Goal: Task Accomplishment & Management: Manage account settings

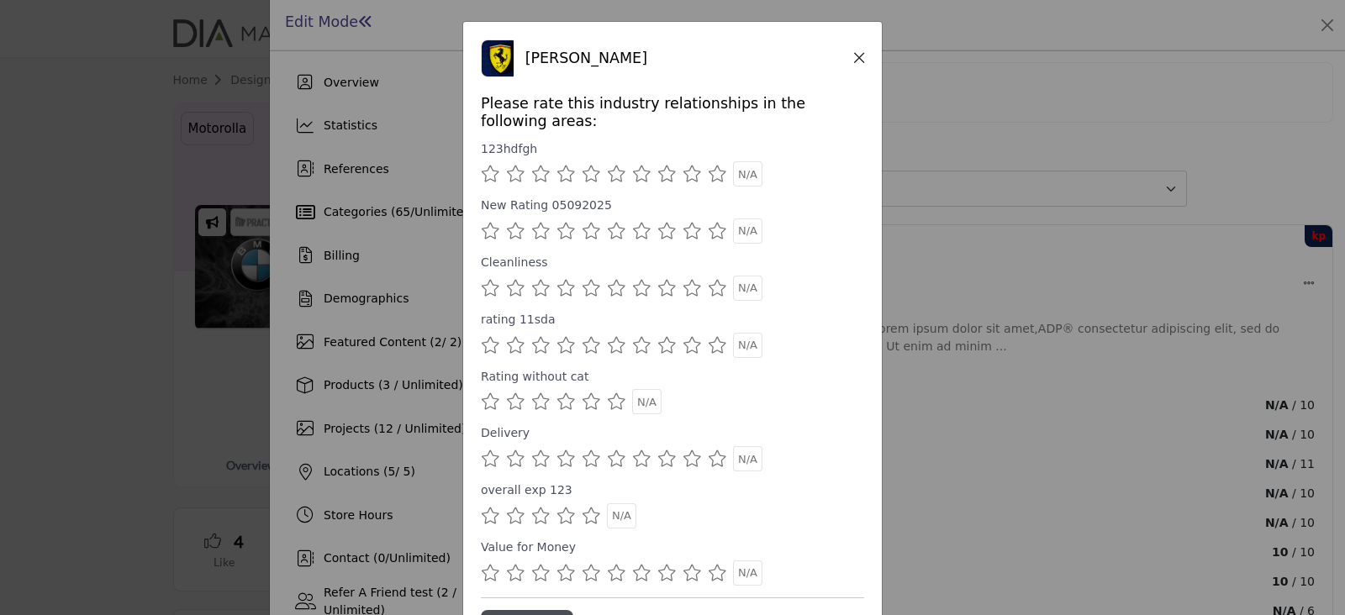
click at [856, 58] on icon "Close" at bounding box center [859, 58] width 10 height 12
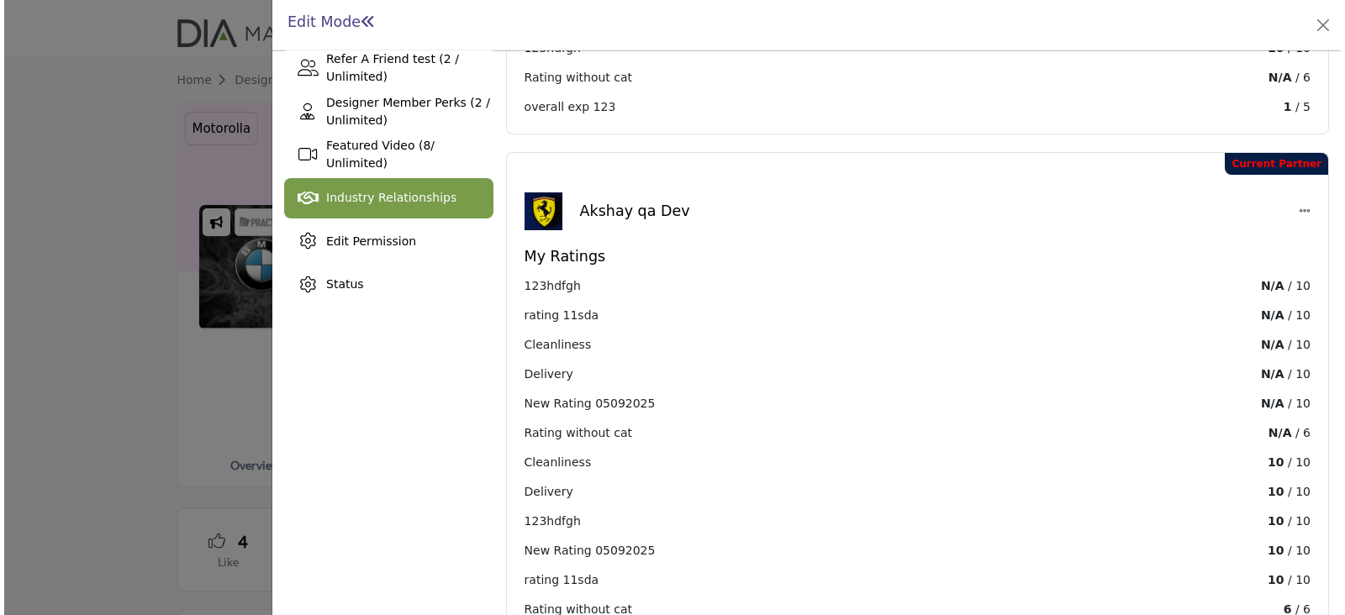
scroll to position [525, 0]
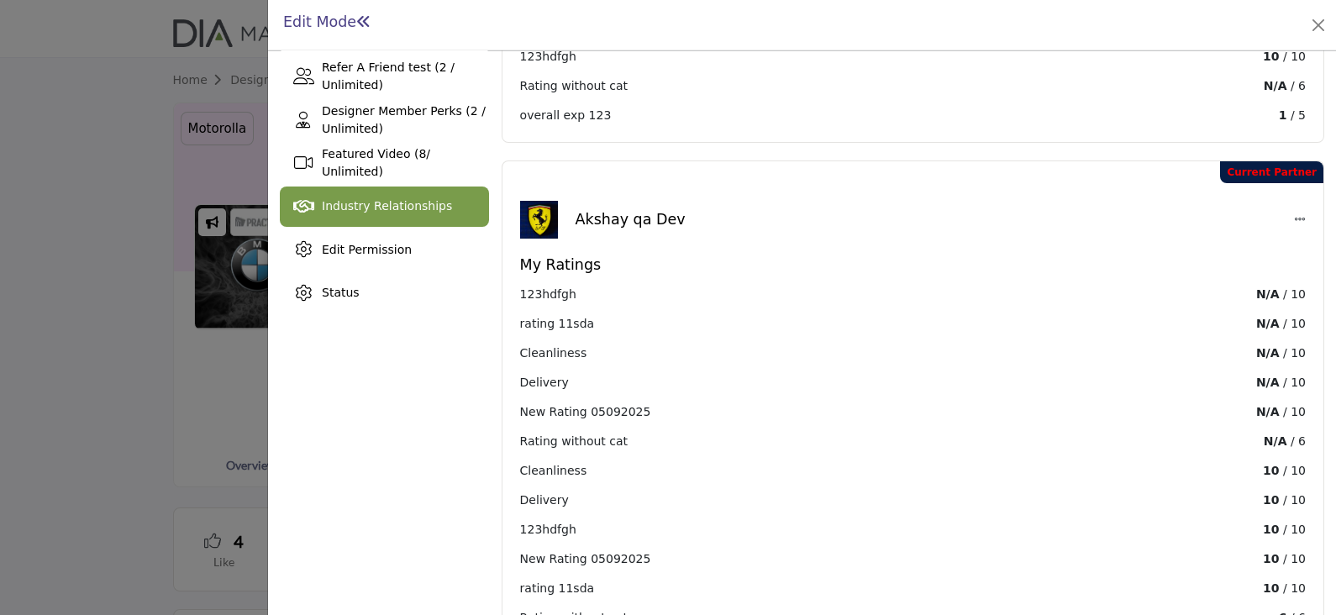
click at [1294, 213] on icon at bounding box center [1300, 219] width 12 height 12
click at [1249, 242] on button "Edit" at bounding box center [1277, 255] width 156 height 26
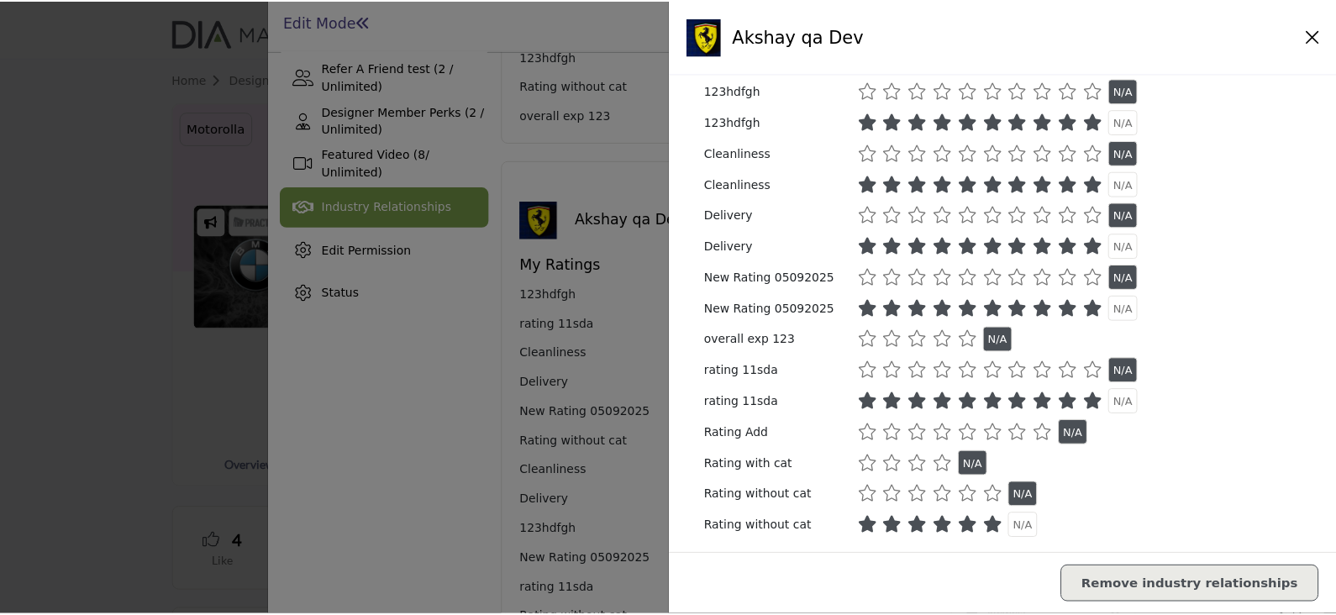
scroll to position [45, 0]
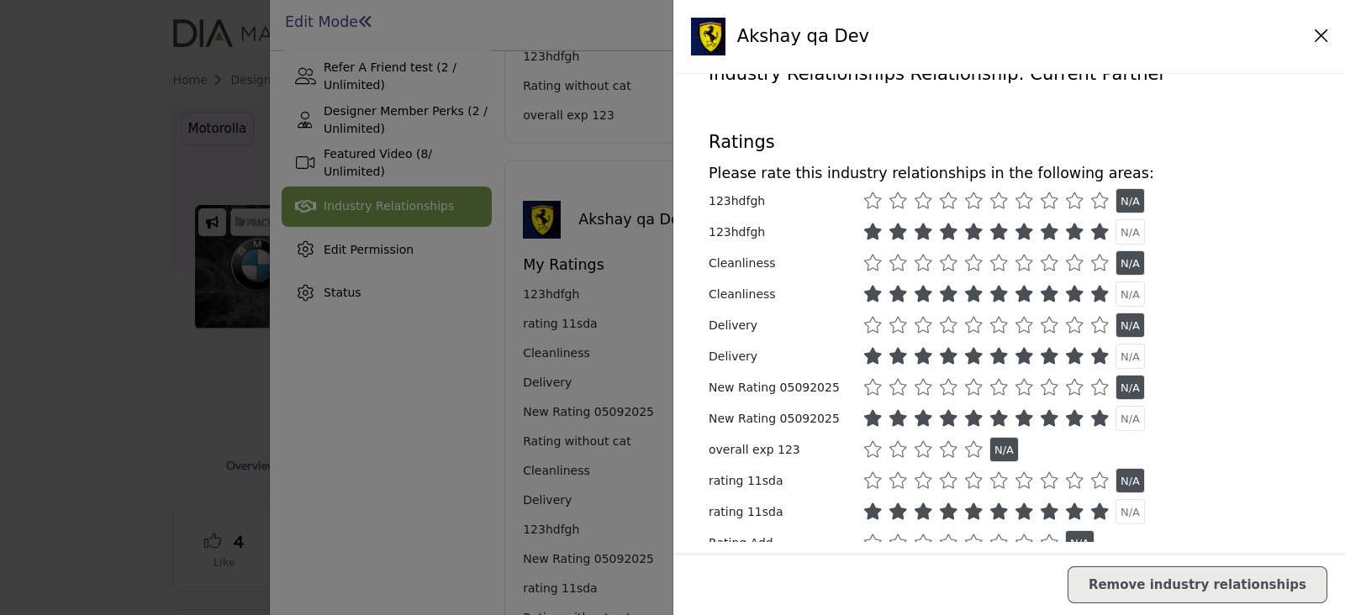
click at [1315, 42] on icon "Close" at bounding box center [1321, 36] width 13 height 15
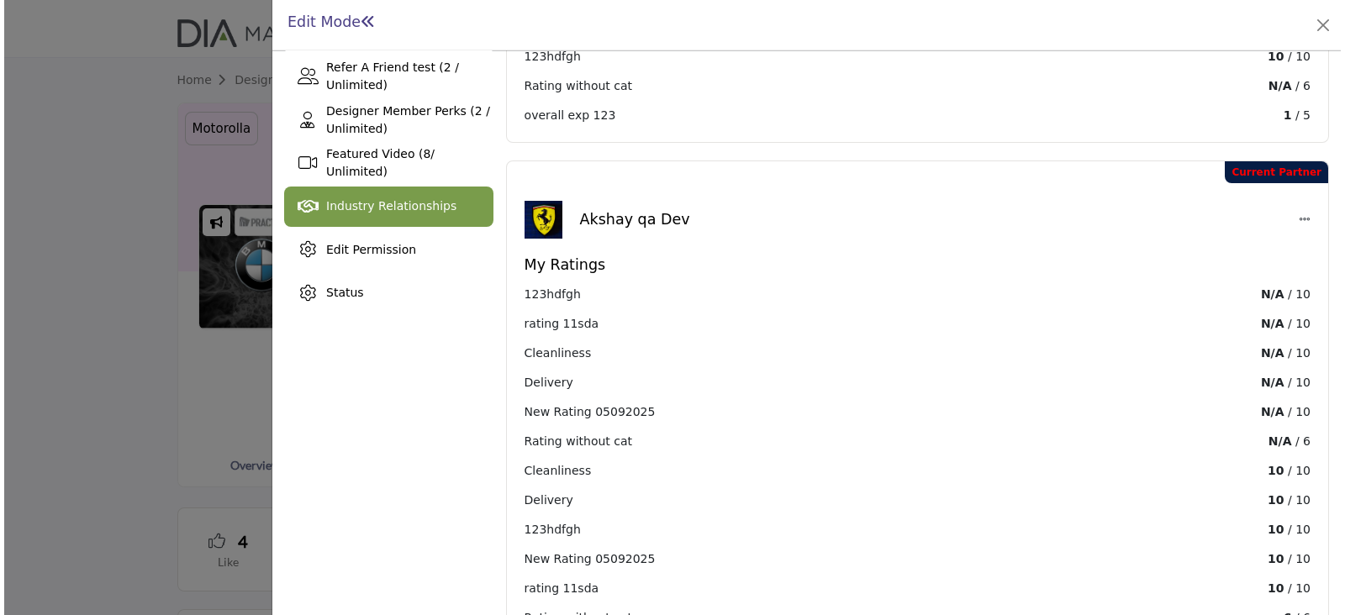
scroll to position [967, 0]
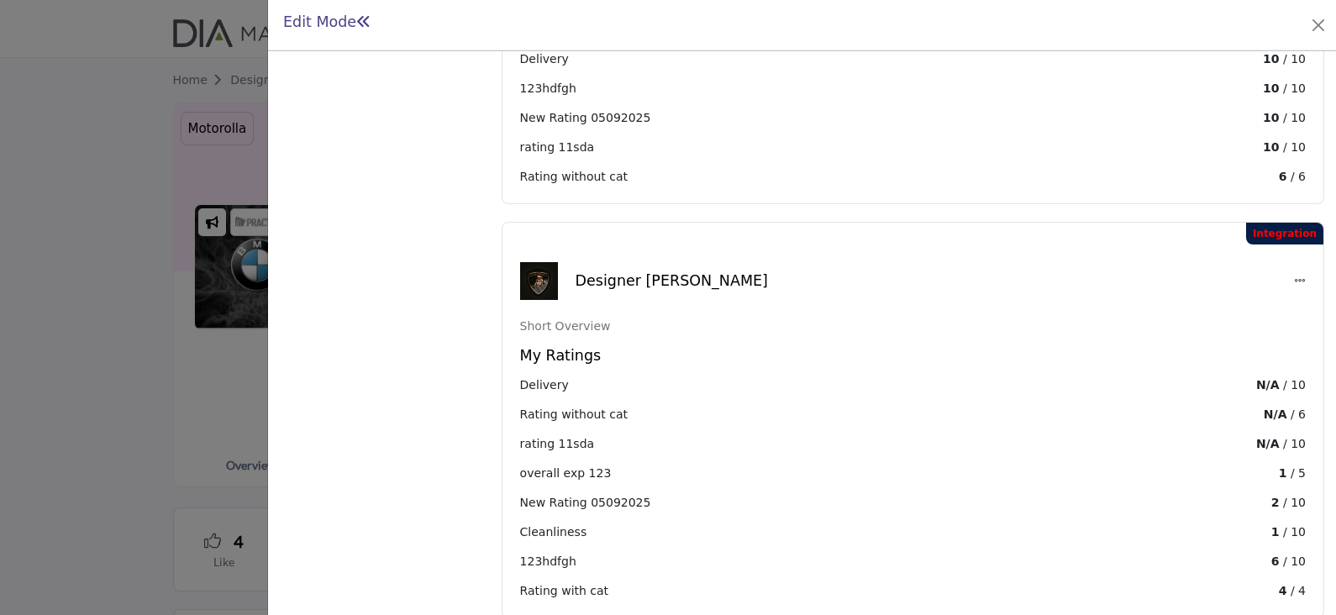
click at [1294, 275] on icon at bounding box center [1300, 281] width 12 height 12
click at [1253, 278] on button "Edit" at bounding box center [1277, 316] width 156 height 26
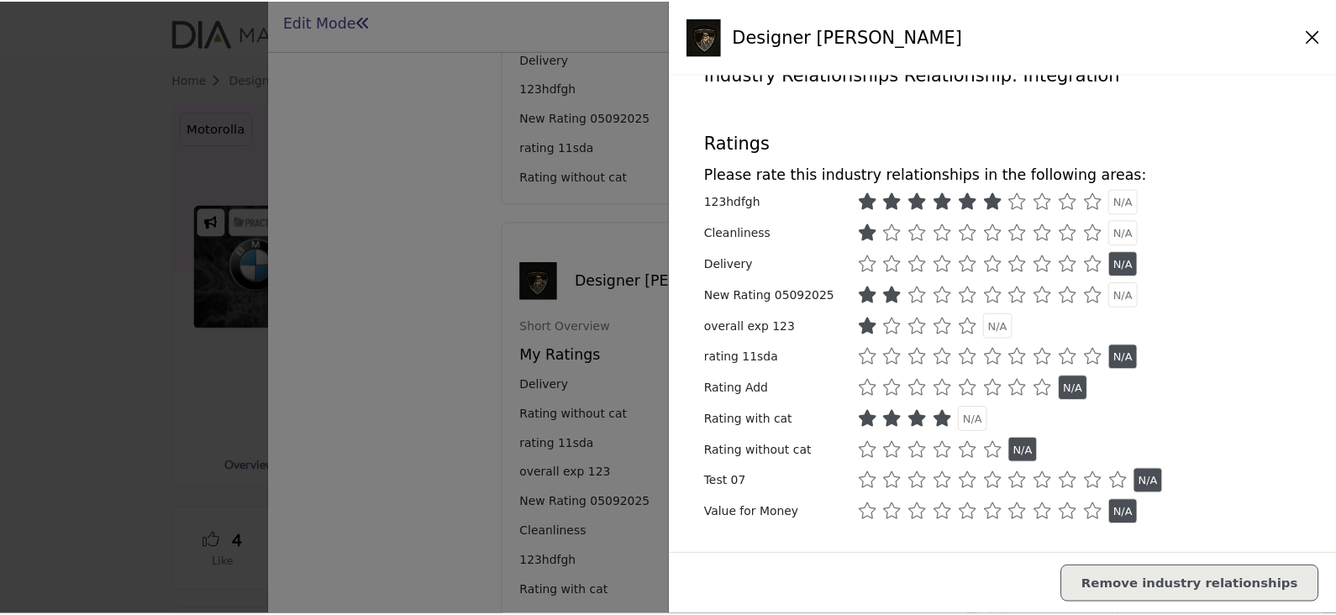
scroll to position [68, 0]
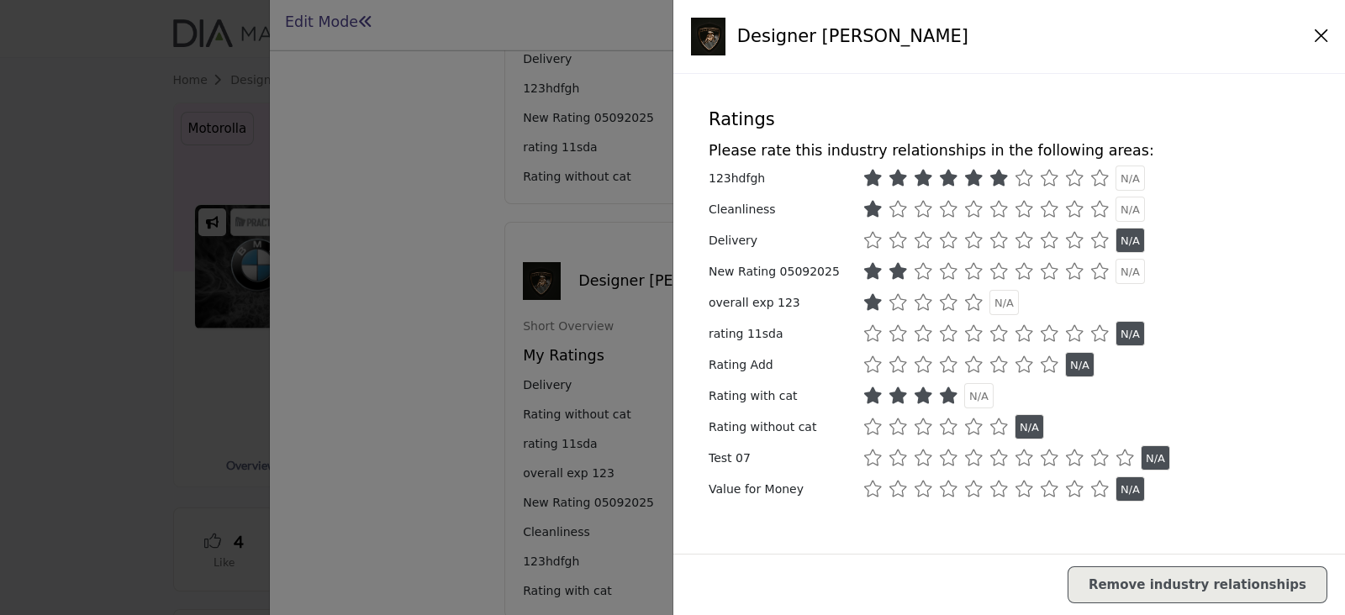
click at [1315, 40] on icon "Close" at bounding box center [1321, 36] width 13 height 15
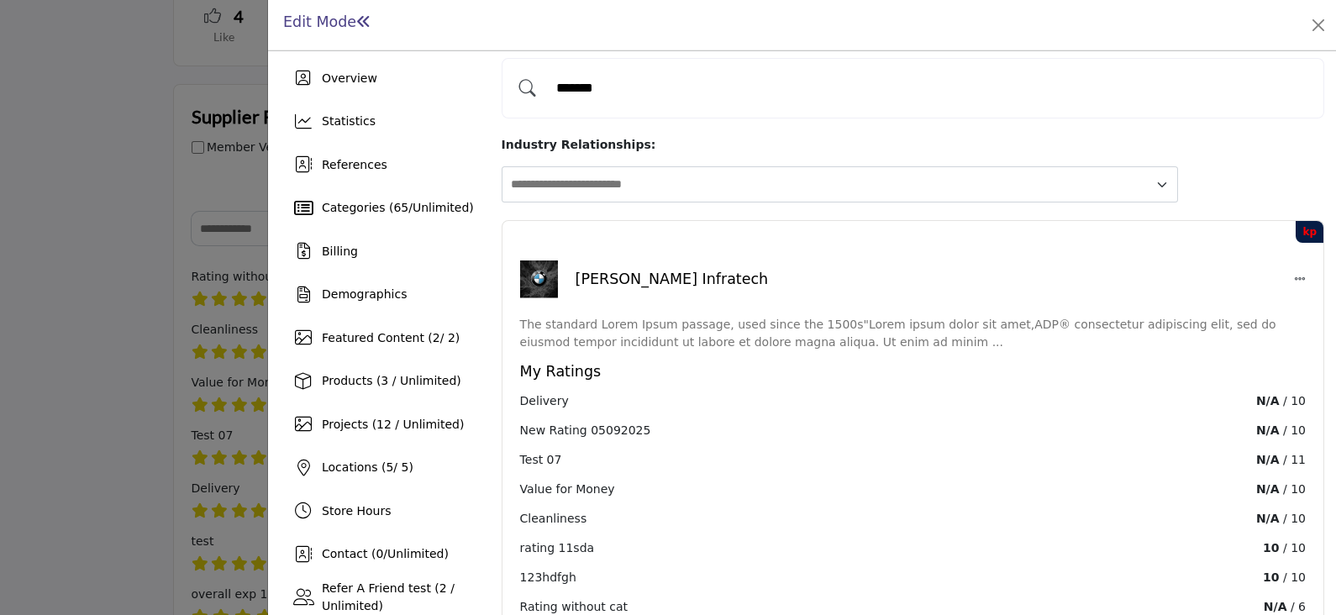
scroll to position [0, 0]
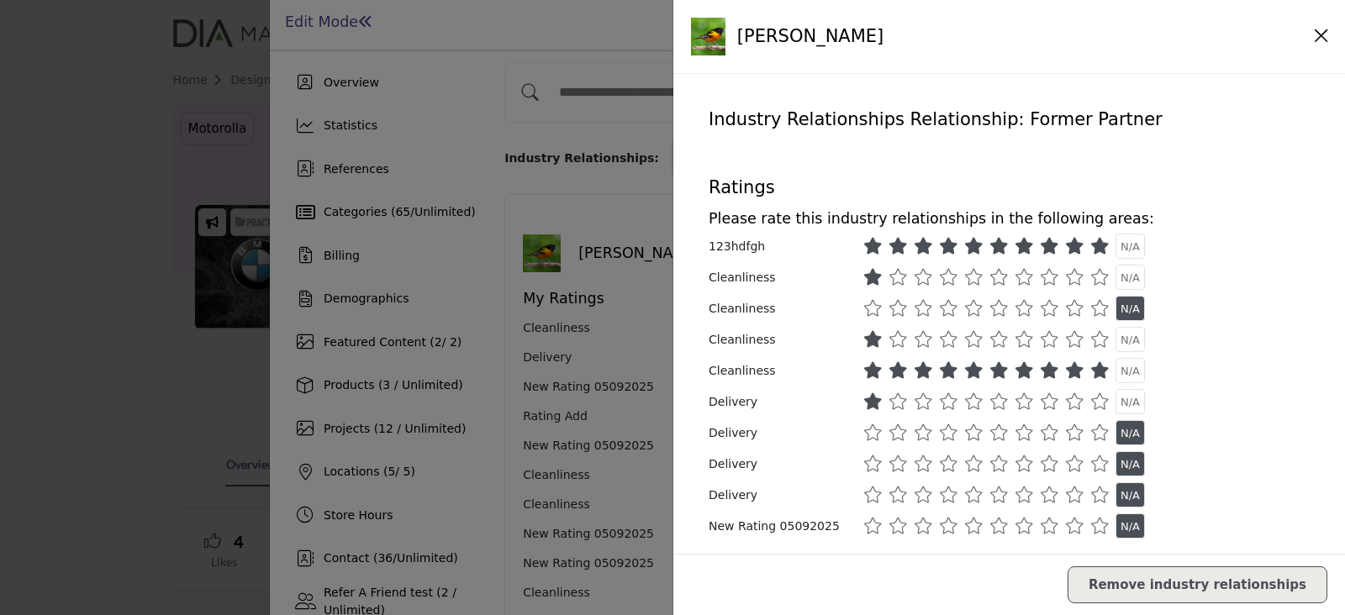
click at [1020, 128] on h4 "Industry Relationships Relationship: Former Partner" at bounding box center [1009, 119] width 601 height 21
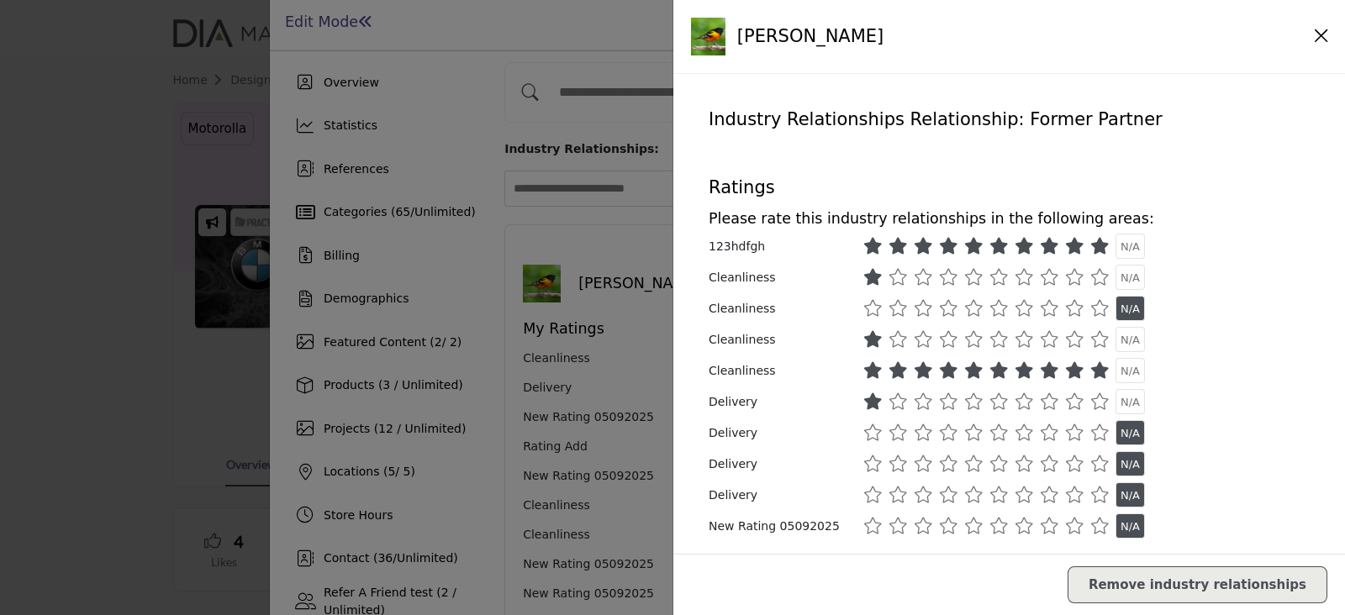
scroll to position [82, 0]
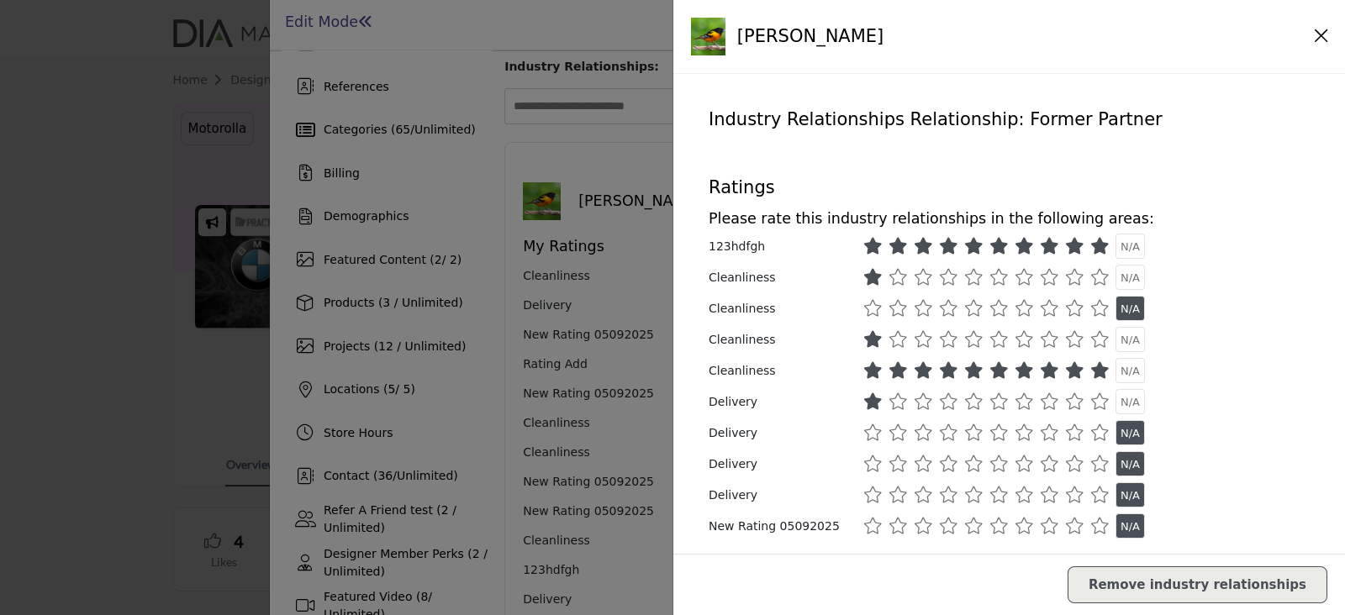
click at [1315, 35] on icon "Close" at bounding box center [1321, 36] width 13 height 15
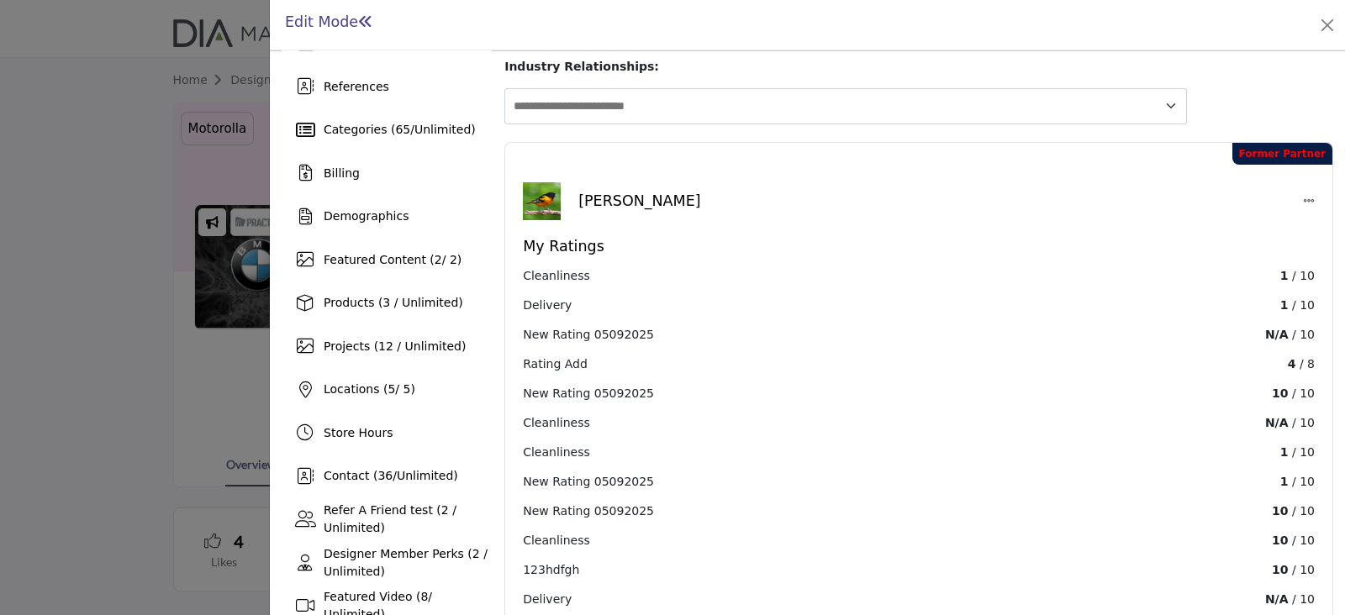
scroll to position [608, 0]
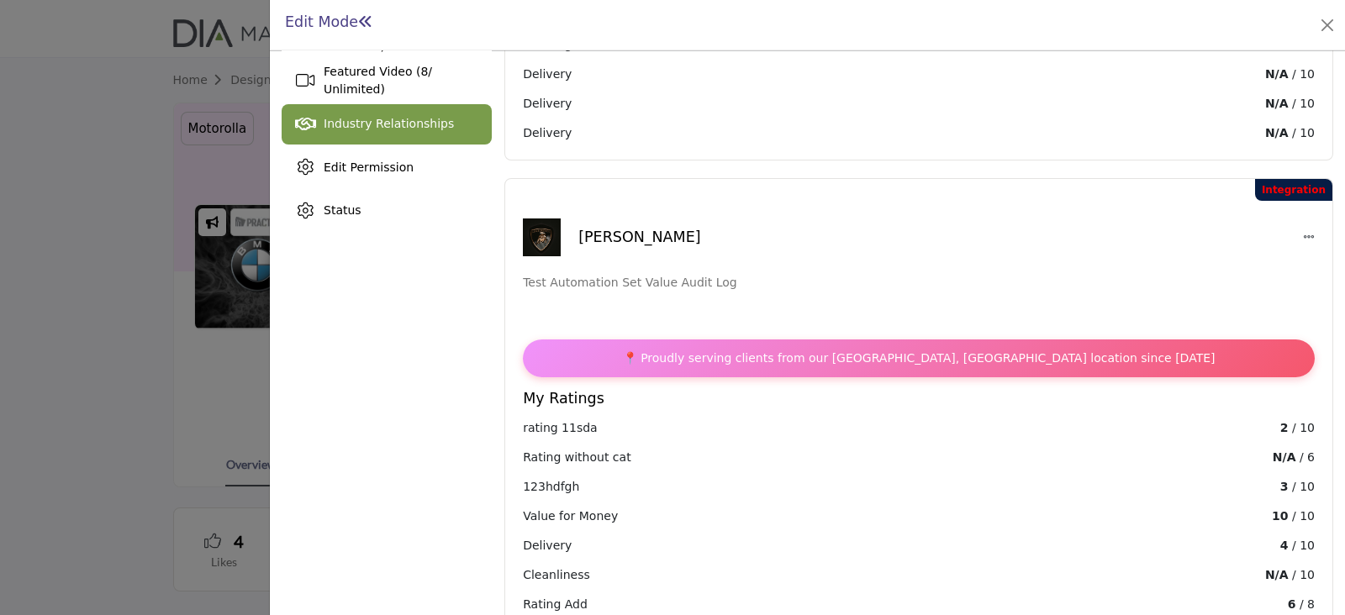
click at [360, 108] on div "Industry Relationships" at bounding box center [387, 124] width 210 height 40
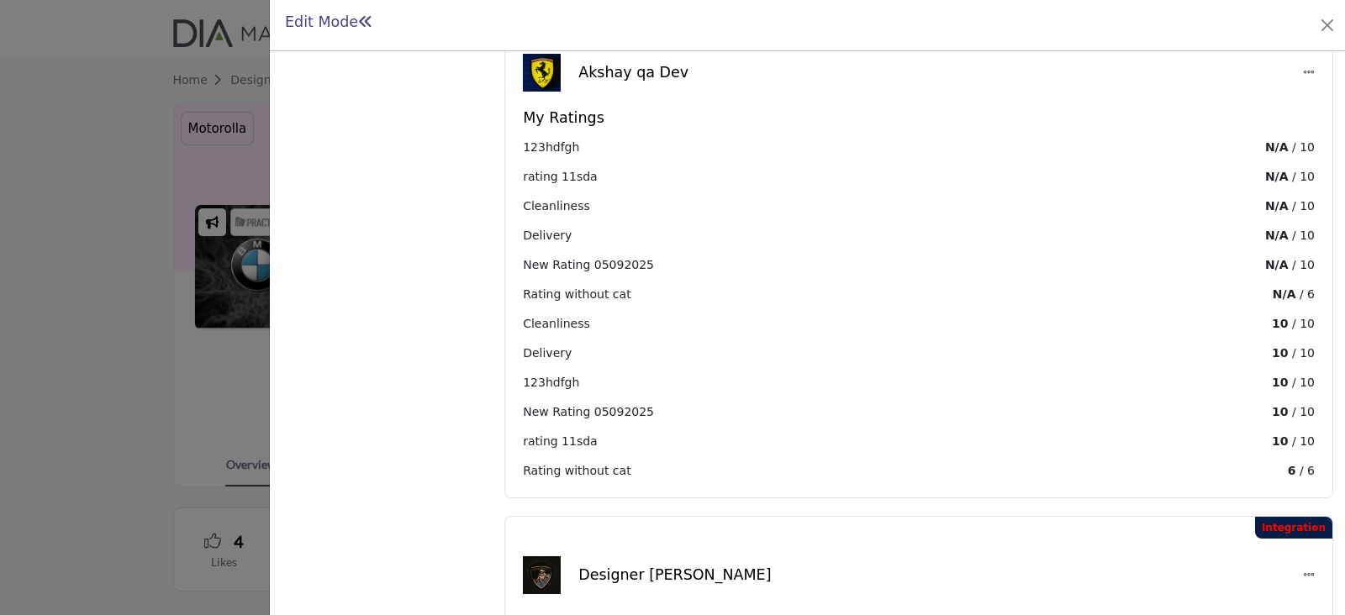
scroll to position [1322, 0]
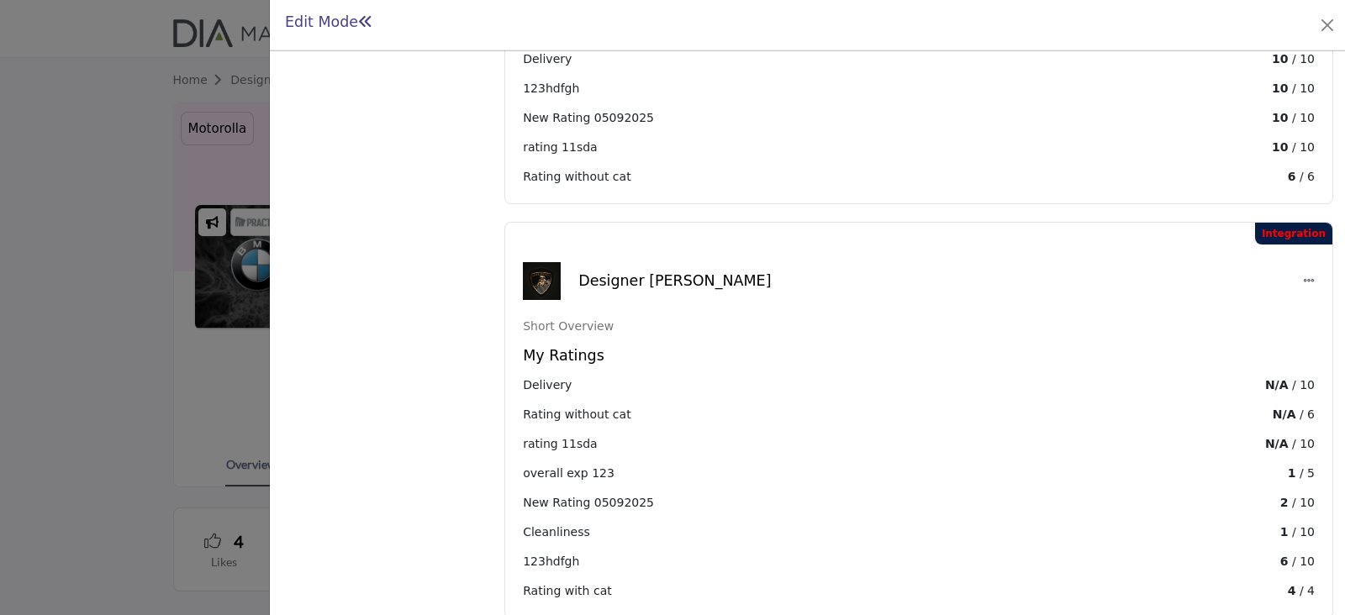
click at [1303, 275] on icon at bounding box center [1309, 281] width 12 height 12
click at [1252, 303] on button "Edit" at bounding box center [1286, 316] width 156 height 26
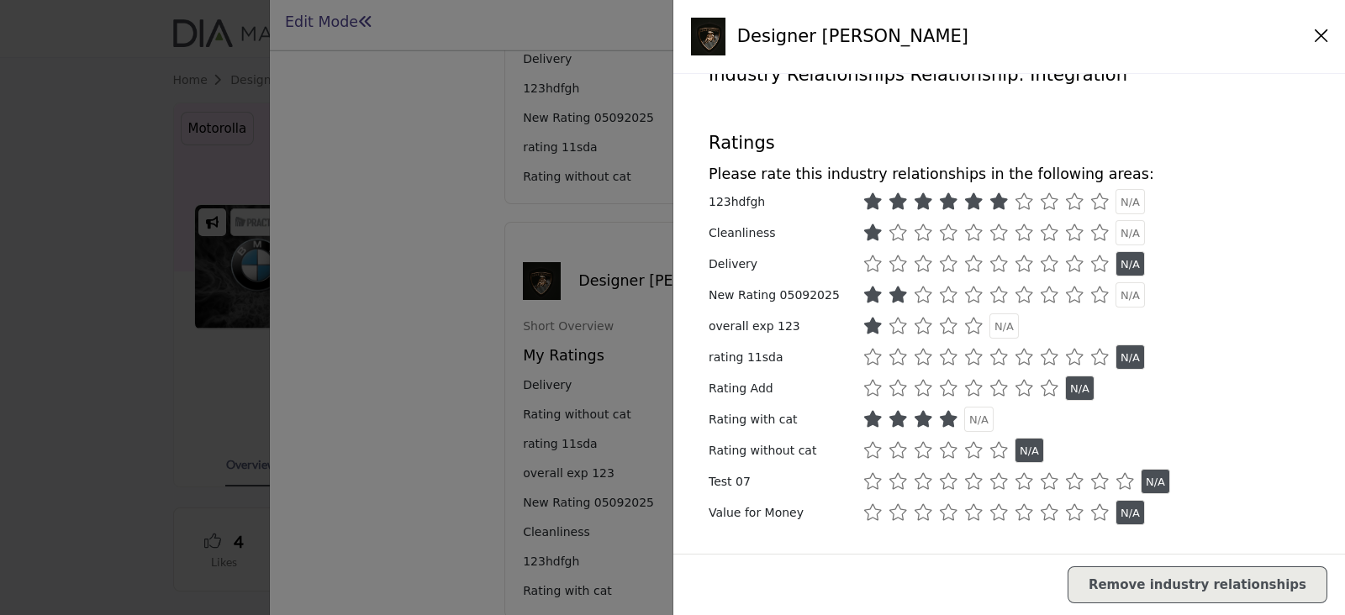
scroll to position [68, 0]
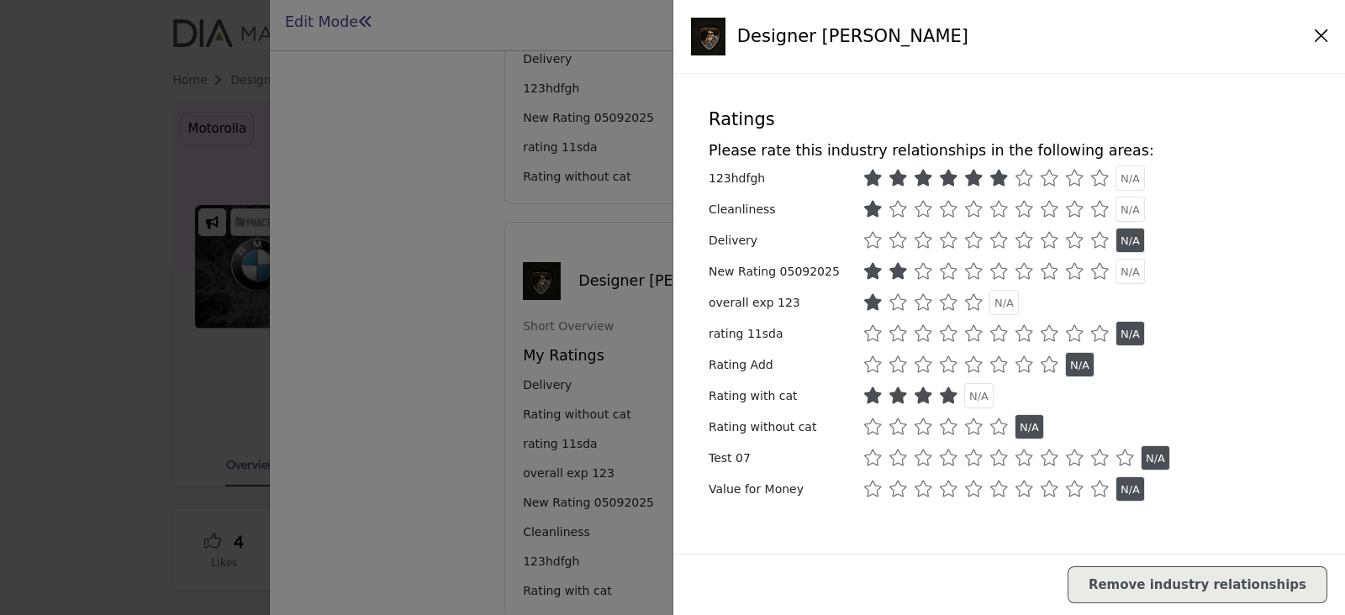
click at [892, 208] on icon at bounding box center [897, 209] width 19 height 17
click at [1319, 36] on div "Designer [PERSON_NAME]" at bounding box center [1009, 37] width 672 height 74
click at [1315, 35] on icon "Close" at bounding box center [1321, 36] width 13 height 15
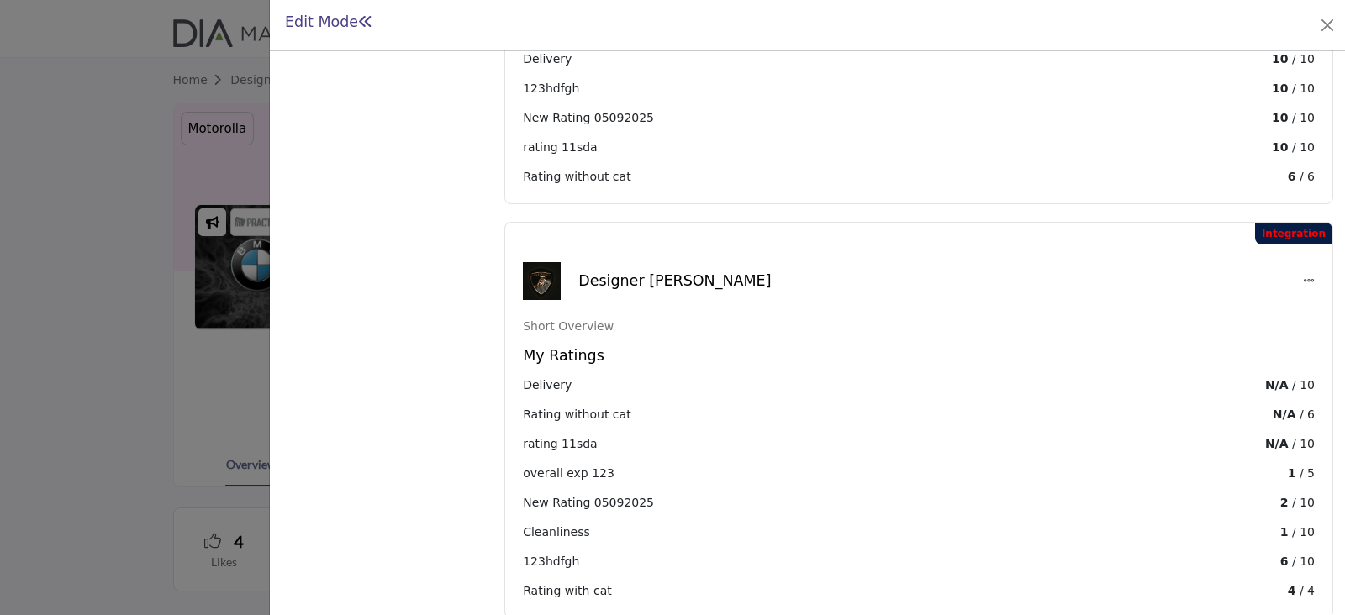
click at [1303, 272] on div at bounding box center [1309, 281] width 12 height 18
click at [1232, 303] on button "Edit" at bounding box center [1286, 316] width 156 height 26
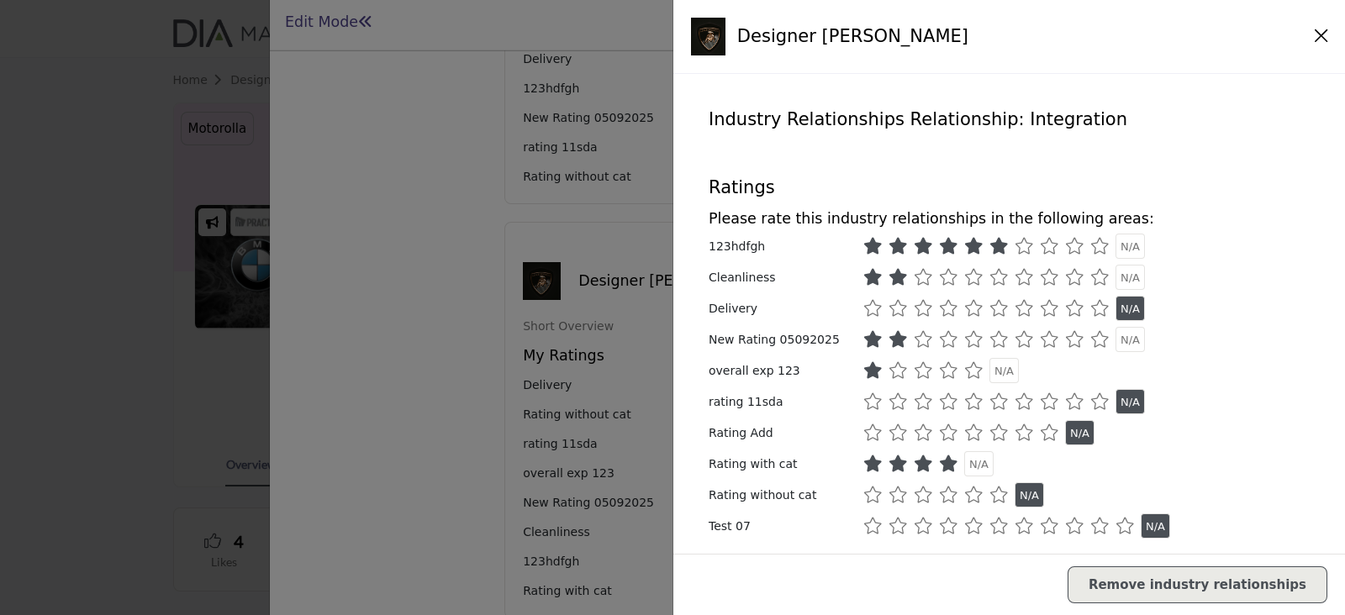
click at [867, 308] on icon at bounding box center [872, 308] width 19 height 17
click at [1317, 40] on icon "Close" at bounding box center [1321, 36] width 13 height 15
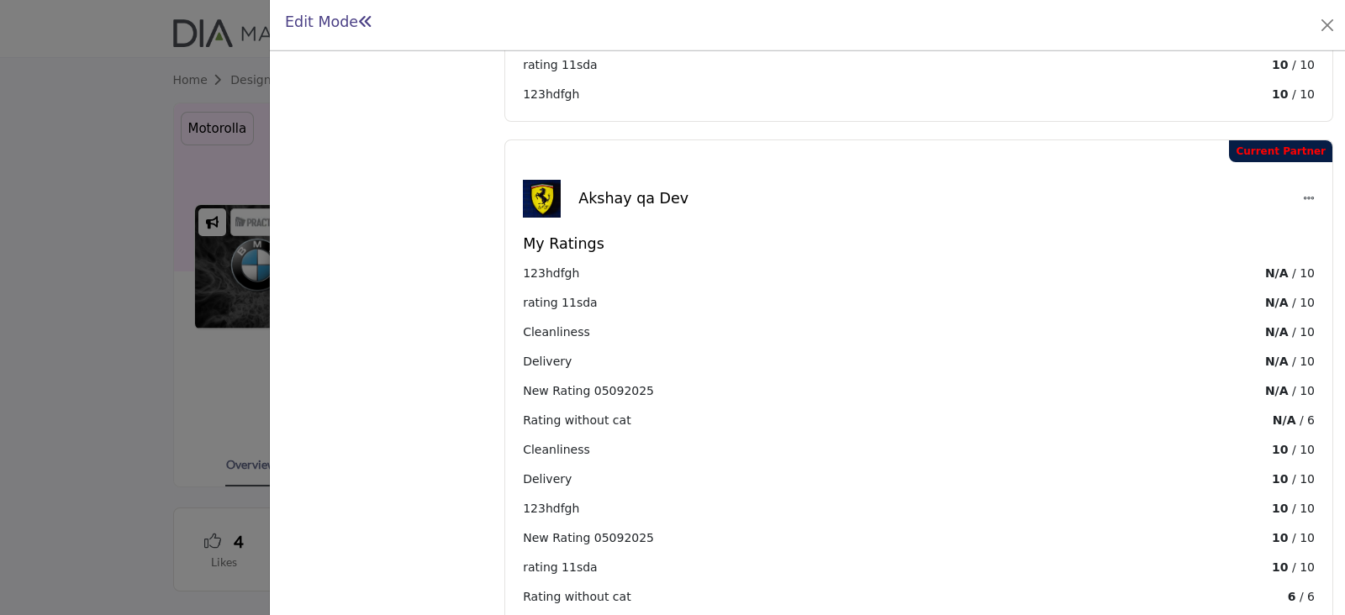
scroll to position [1322, 0]
